Goal: Entertainment & Leisure: Browse casually

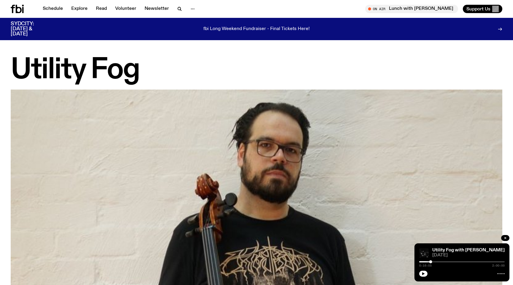
scroll to position [539, 0]
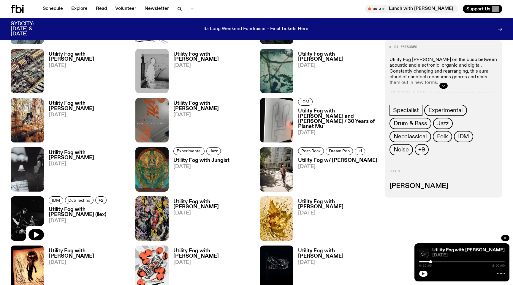
click at [426, 272] on button "button" at bounding box center [424, 273] width 8 height 6
click at [317, 10] on div "On Air Lunch with [PERSON_NAME] Tune in live Support Us" at bounding box center [381, 9] width 244 height 8
click at [452, 247] on div "Utility Fog with [PERSON_NAME] (ilex) [DATE] 0:16:15 2:00:00" at bounding box center [462, 262] width 95 height 38
click at [436, 261] on div at bounding box center [463, 261] width 86 height 1
click at [440, 262] on div at bounding box center [463, 261] width 86 height 1
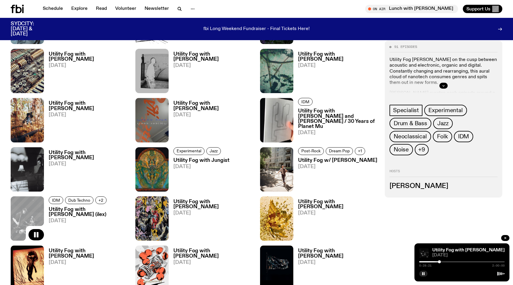
click at [445, 262] on div at bounding box center [463, 261] width 86 height 1
click at [450, 262] on div at bounding box center [463, 261] width 86 height 1
drag, startPoint x: 450, startPoint y: 262, endPoint x: 513, endPoint y: 265, distance: 62.8
click at [513, 265] on div "Schedule Explore Read Volunteer Newsletter About Us Contact Champions of emergi…" at bounding box center [256, 186] width 513 height 1451
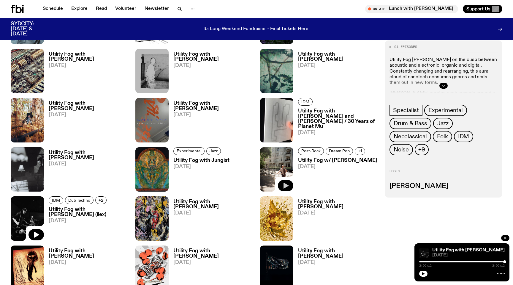
click at [287, 185] on icon "button" at bounding box center [286, 185] width 5 height 6
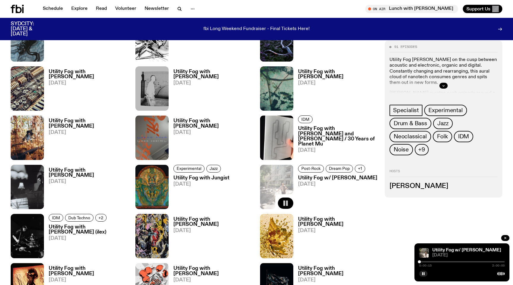
scroll to position [522, 0]
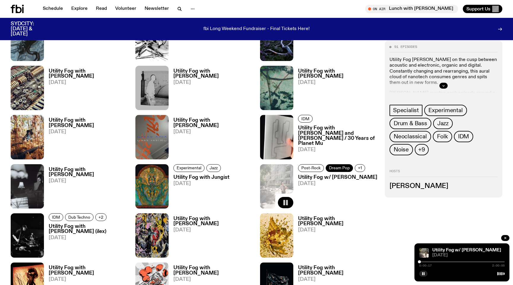
click at [337, 167] on span "Dream Pop" at bounding box center [339, 168] width 21 height 4
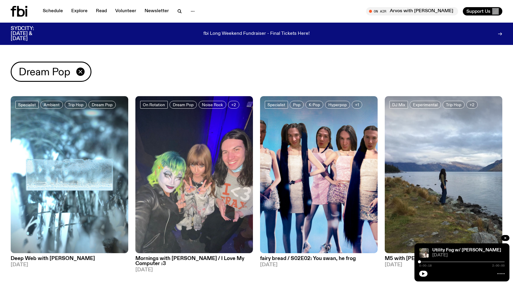
click at [323, 74] on div "Dream Pop" at bounding box center [257, 72] width 492 height 20
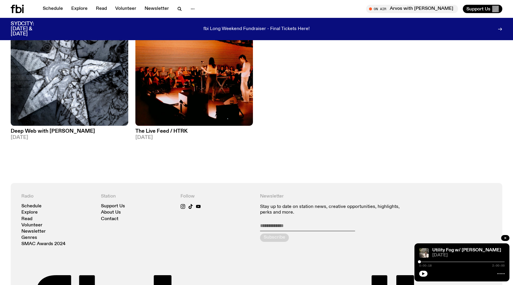
scroll to position [631, 0]
